Goal: Transaction & Acquisition: Purchase product/service

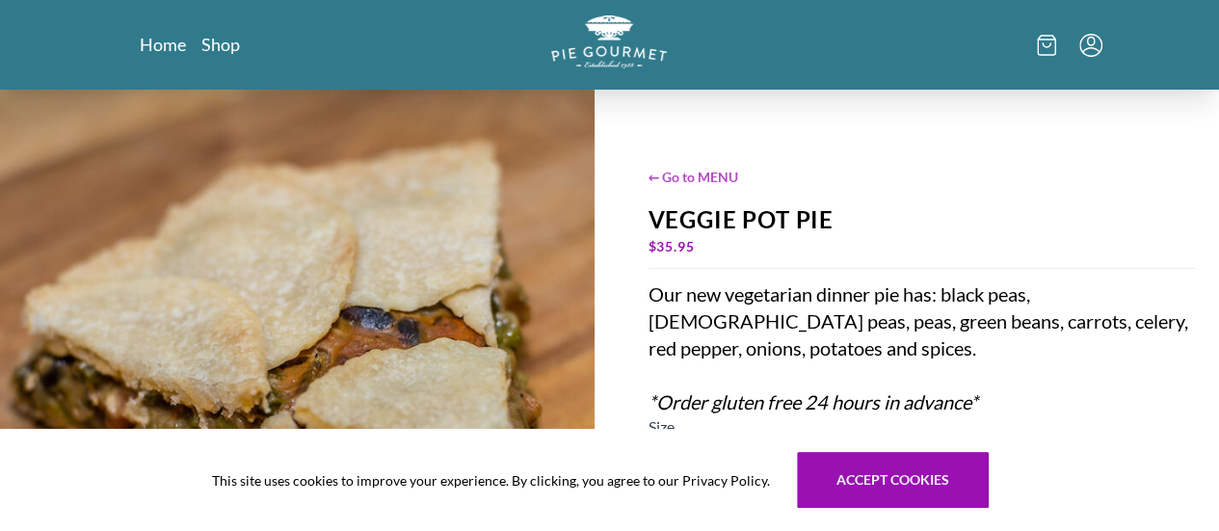
click at [694, 176] on span "← Go to MENU" at bounding box center [923, 177] width 548 height 20
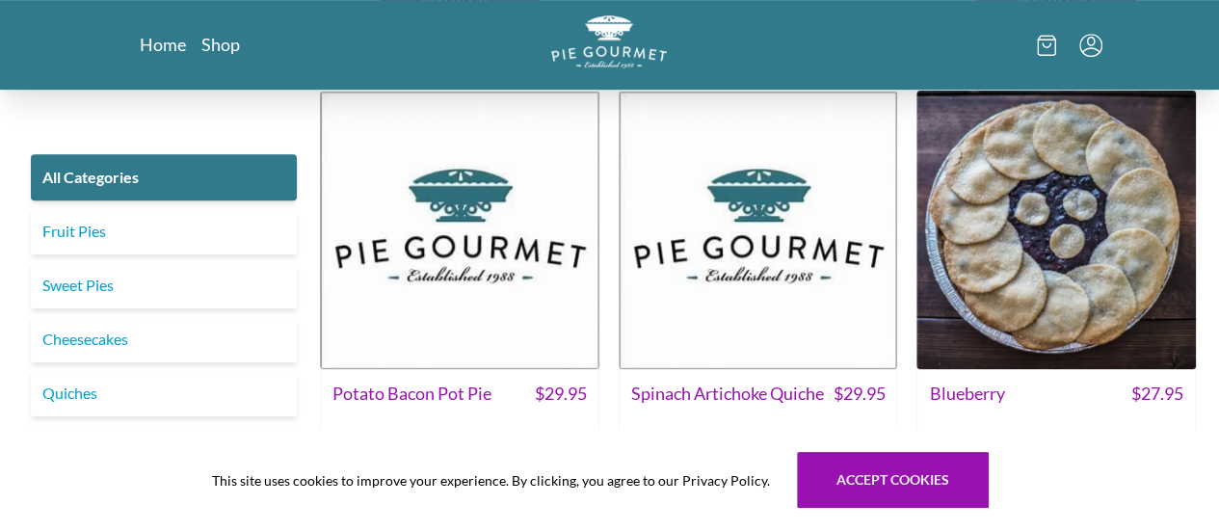
scroll to position [511, 0]
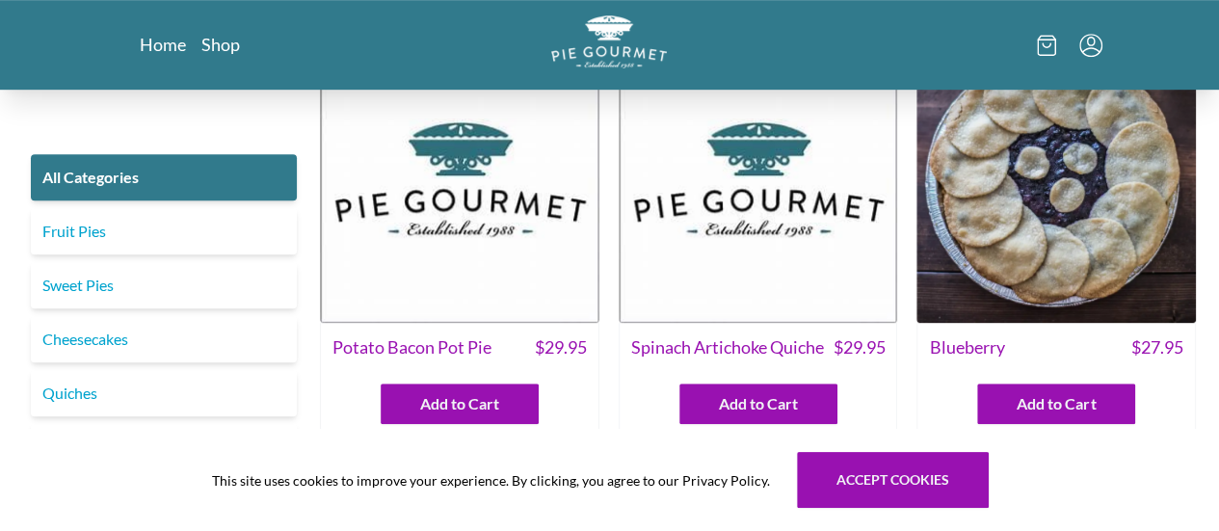
click at [829, 235] on img at bounding box center [759, 184] width 280 height 280
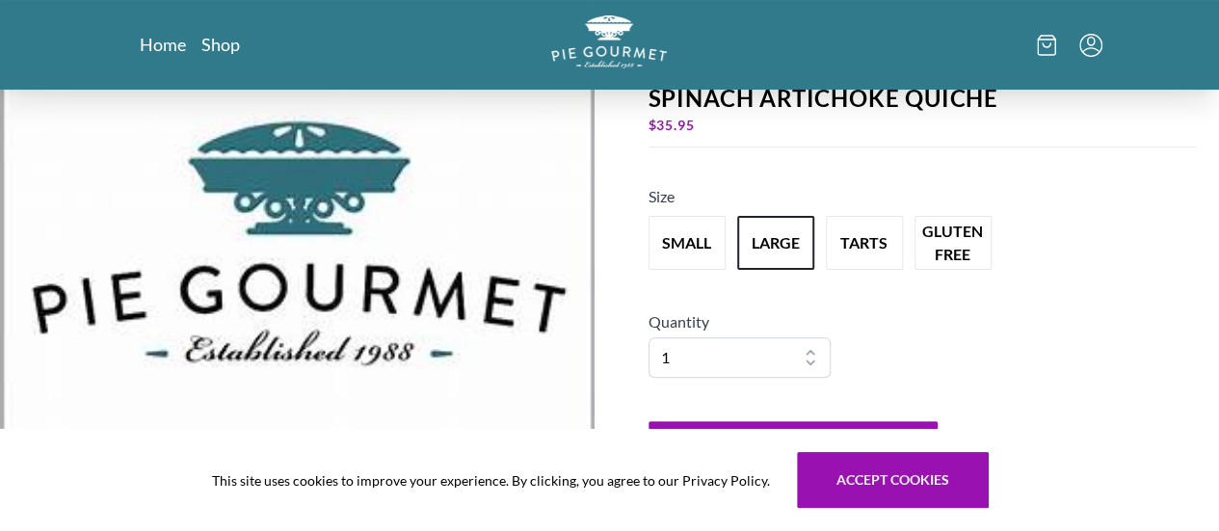
scroll to position [137, 0]
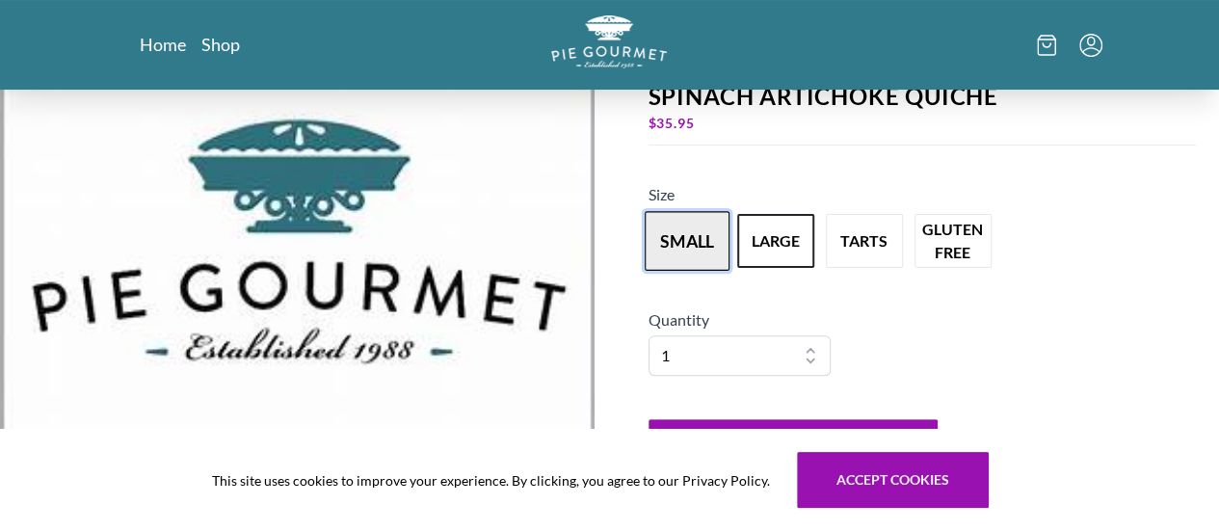
click at [711, 250] on button "small" at bounding box center [687, 241] width 85 height 60
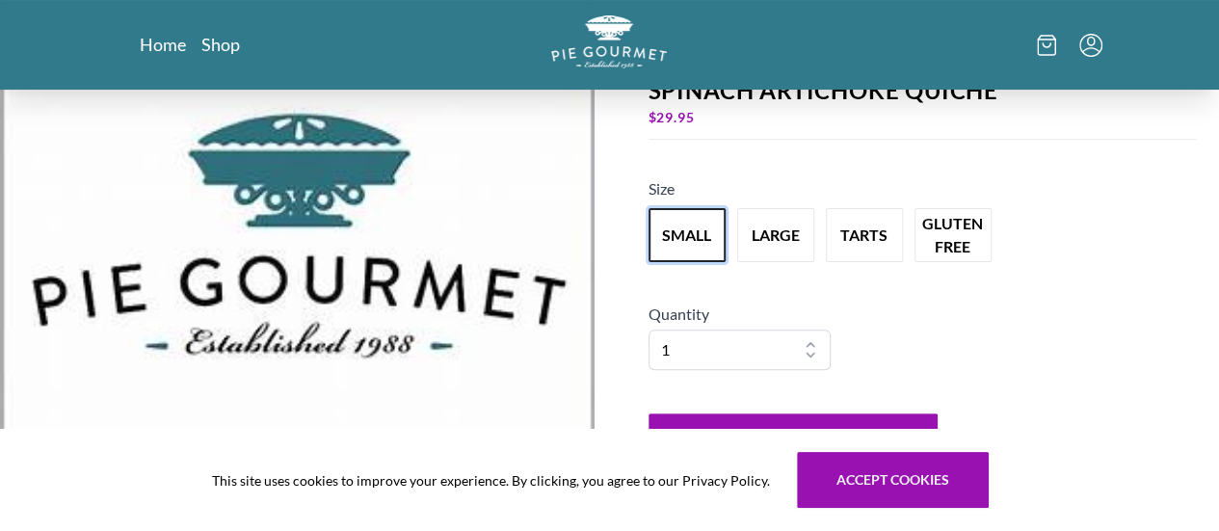
scroll to position [0, 0]
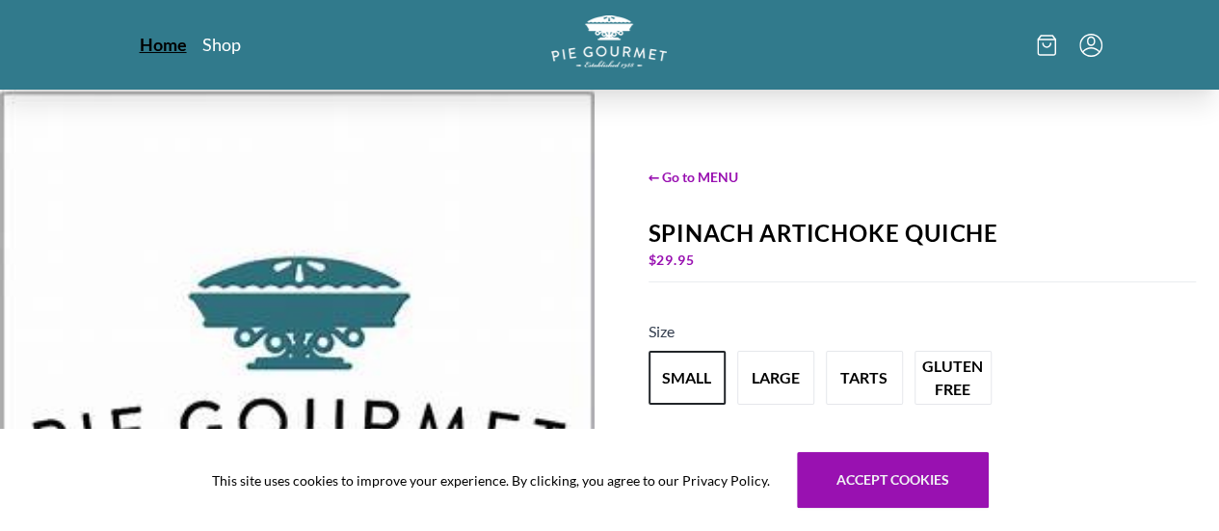
click at [140, 45] on link "Home" at bounding box center [163, 44] width 47 height 23
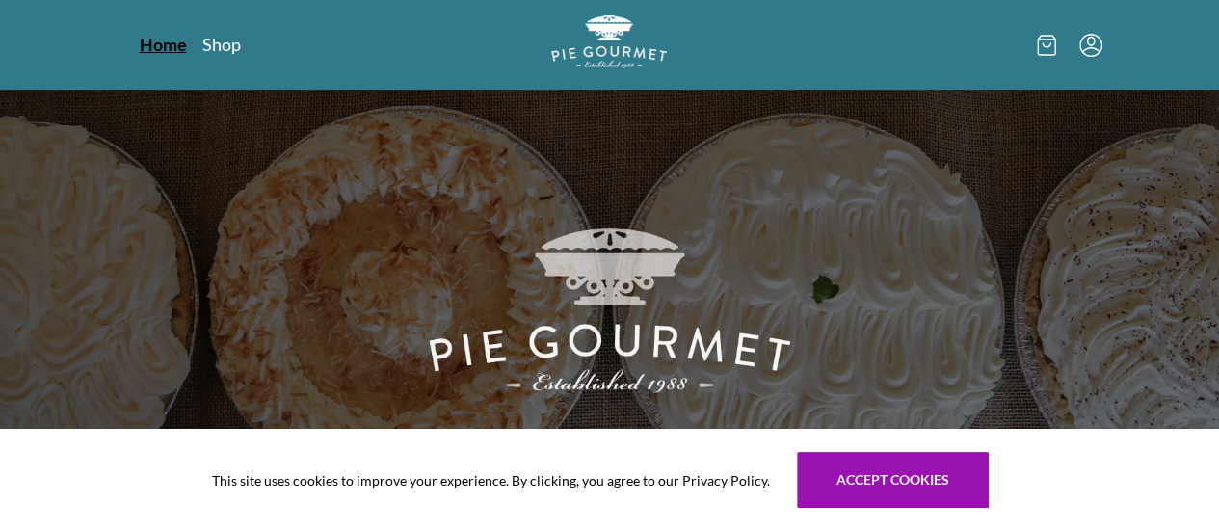
click at [140, 48] on link "Home" at bounding box center [163, 44] width 47 height 23
click at [201, 51] on link "Shop" at bounding box center [220, 44] width 39 height 23
